Goal: Communication & Community: Answer question/provide support

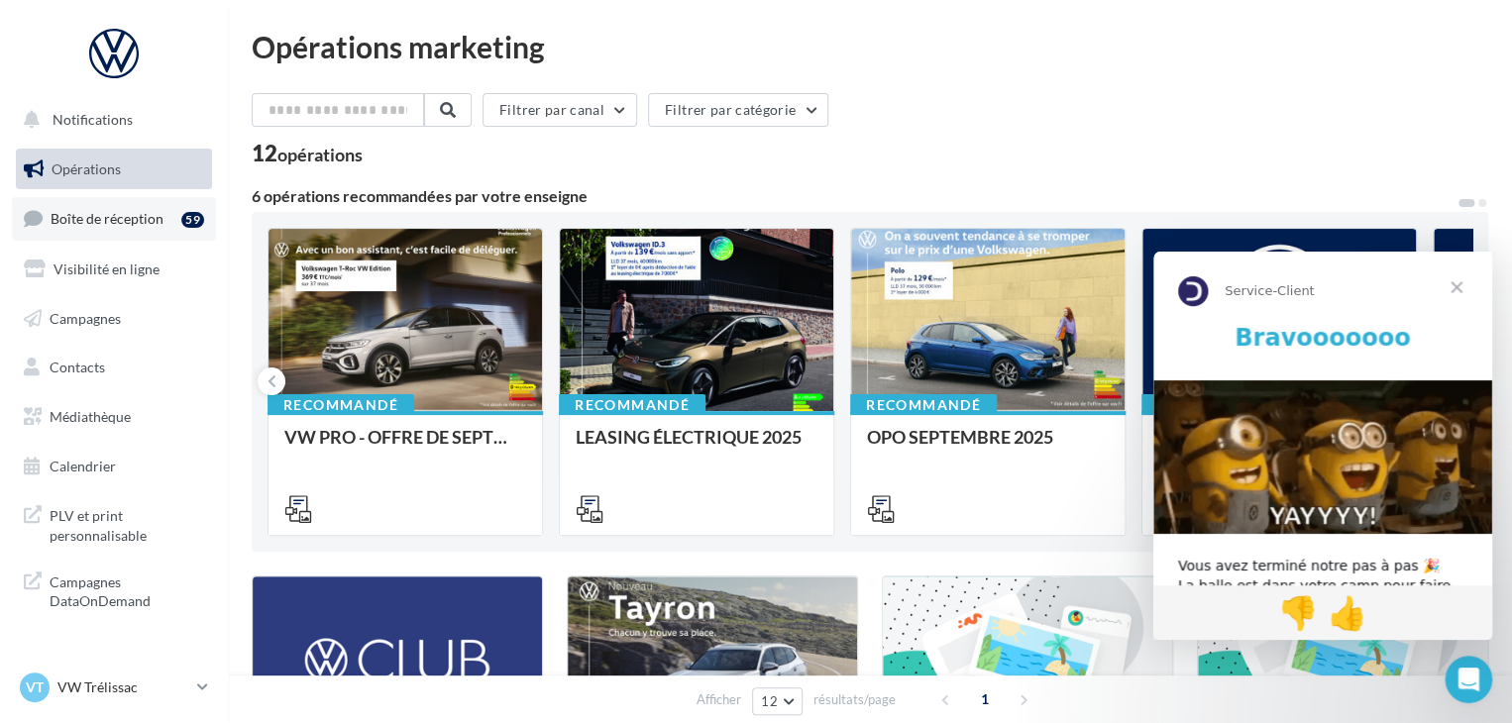
click at [174, 203] on link "Boîte de réception 59" at bounding box center [114, 218] width 204 height 43
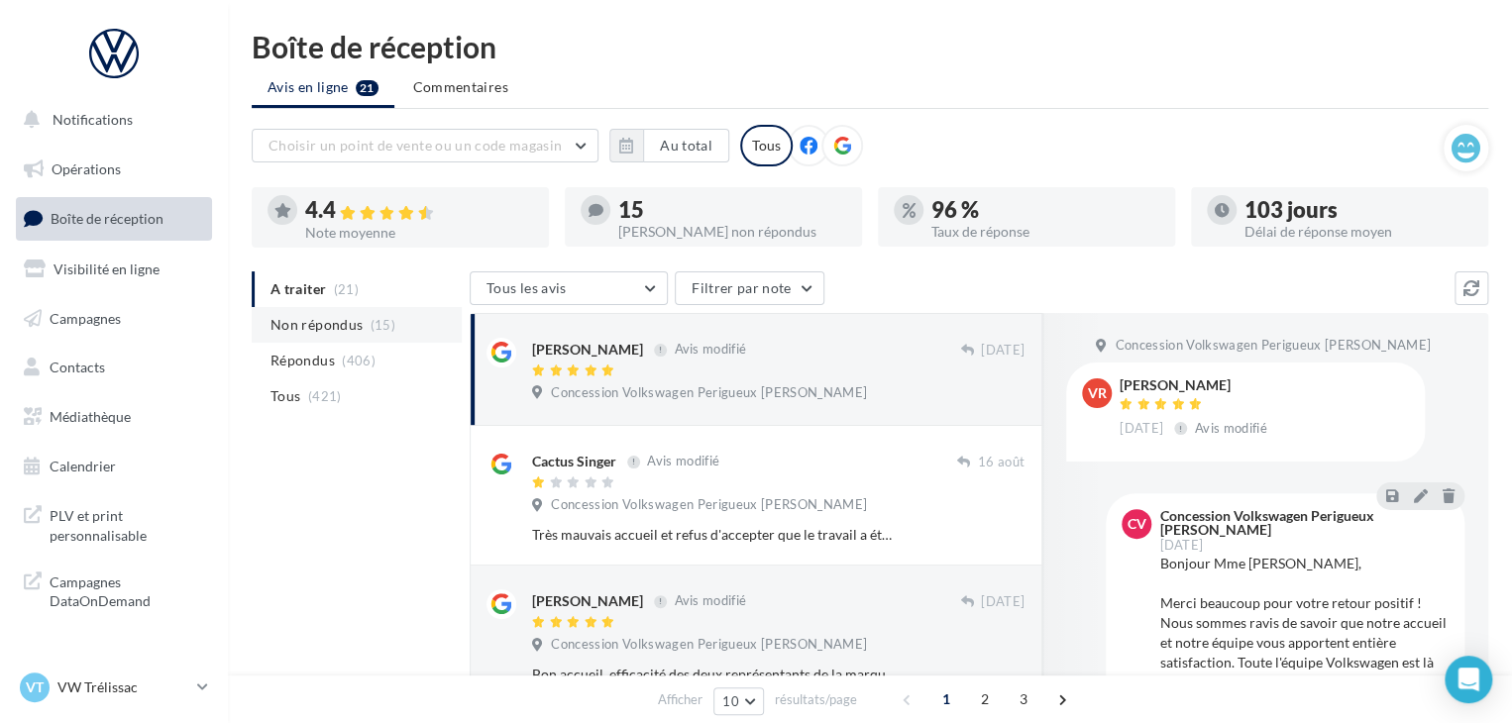
click at [364, 337] on li "Non répondus (15)" at bounding box center [357, 325] width 210 height 36
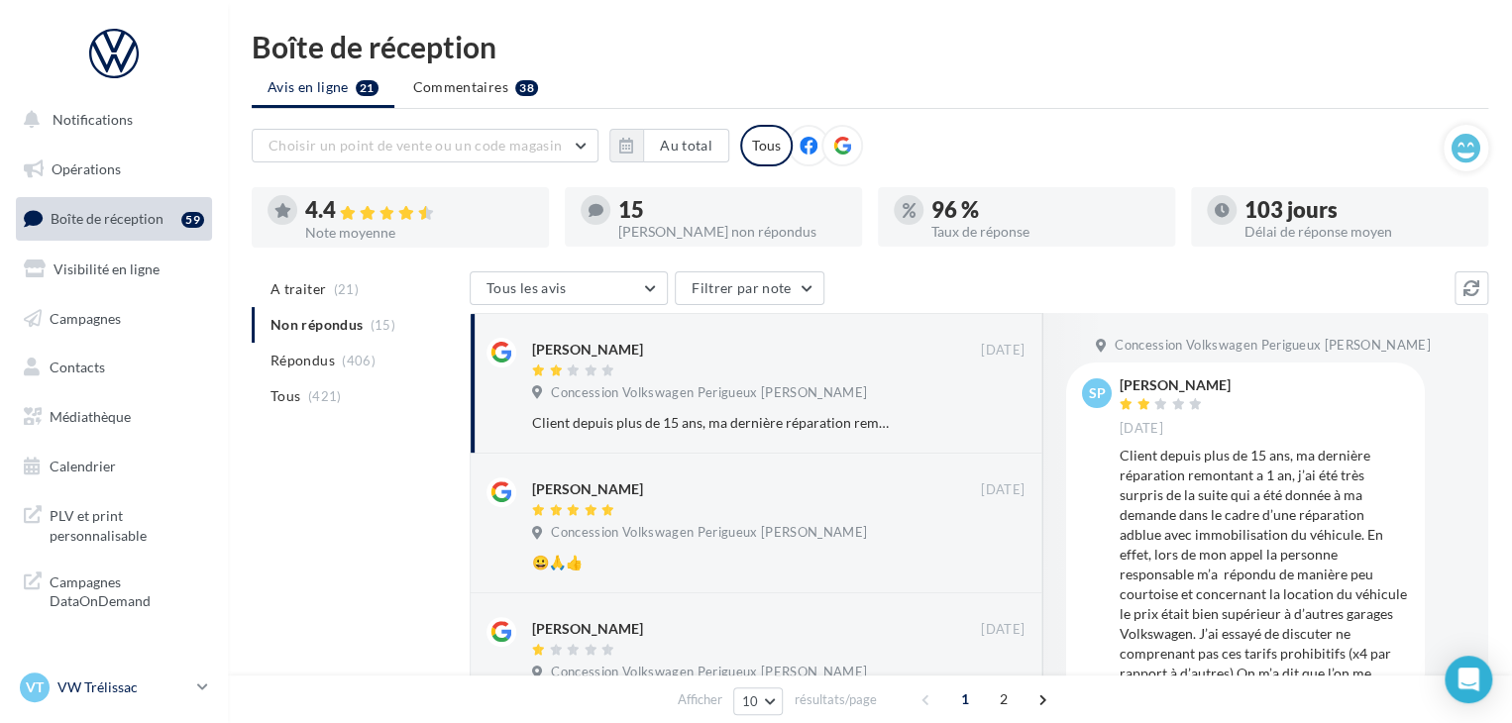
click at [123, 688] on p "VW Trélissac" at bounding box center [123, 688] width 132 height 20
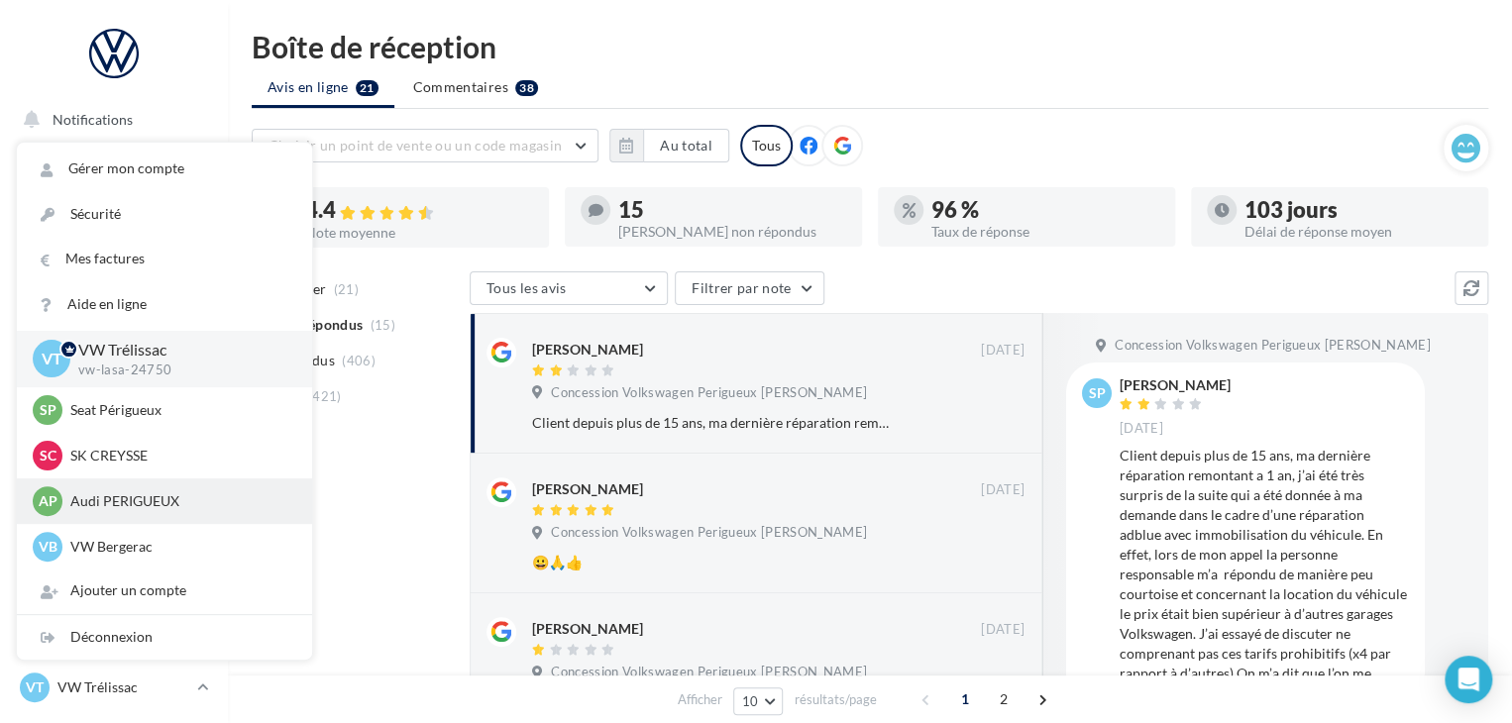
click at [143, 504] on p "Audi PERIGUEUX" at bounding box center [179, 501] width 218 height 20
